Goal: Check status: Check status

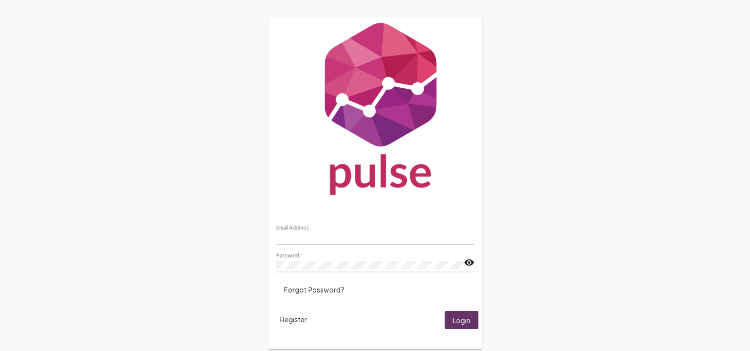
type input "[PERSON_NAME][EMAIL_ADDRESS][PERSON_NAME][DOMAIN_NAME]"
drag, startPoint x: 458, startPoint y: 318, endPoint x: 624, endPoint y: 93, distance: 279.1
click at [458, 317] on span "Login" at bounding box center [462, 320] width 18 height 9
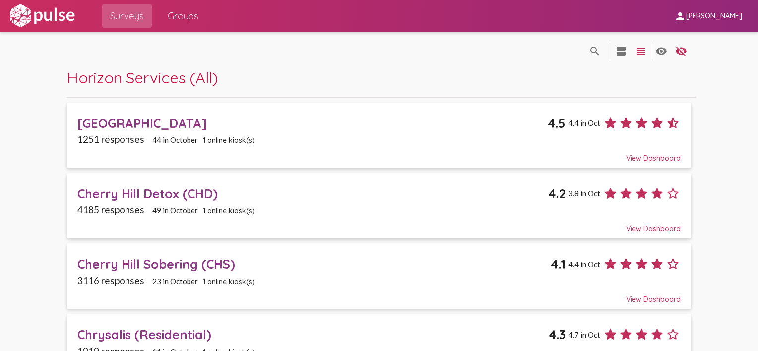
scroll to position [99, 0]
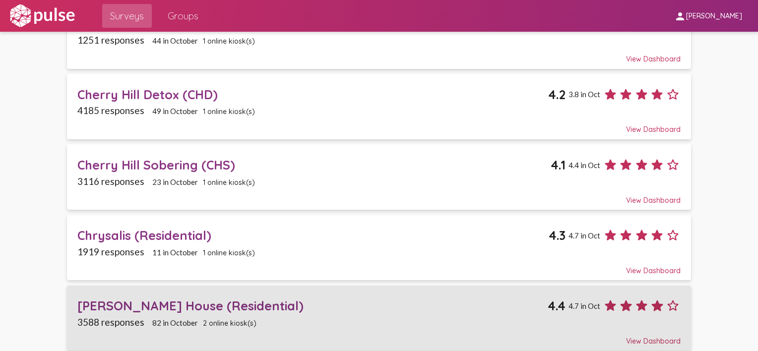
click at [148, 307] on div "[PERSON_NAME] House (Residential)" at bounding box center [312, 305] width 470 height 15
